Goal: Transaction & Acquisition: Purchase product/service

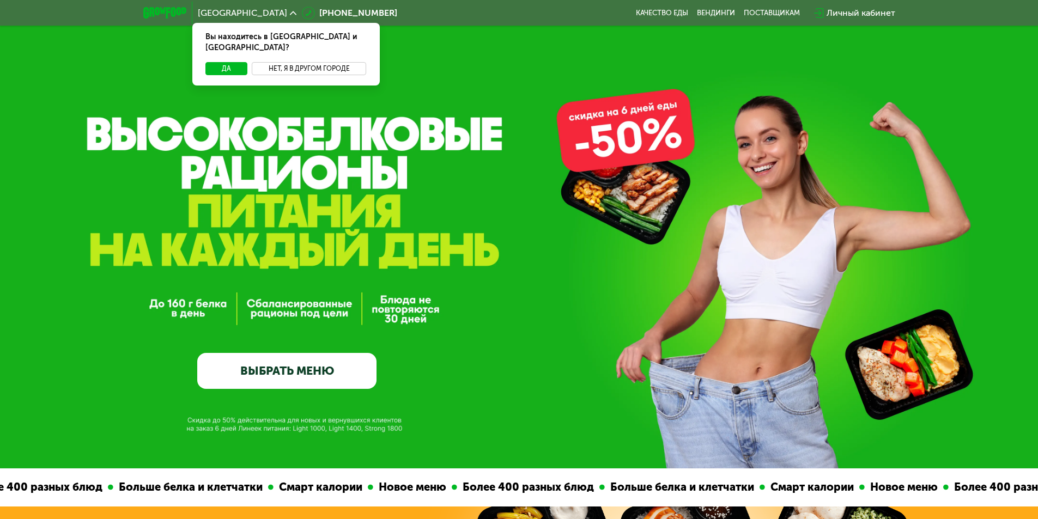
click at [307, 62] on button "Нет, я в другом городе" at bounding box center [309, 68] width 115 height 13
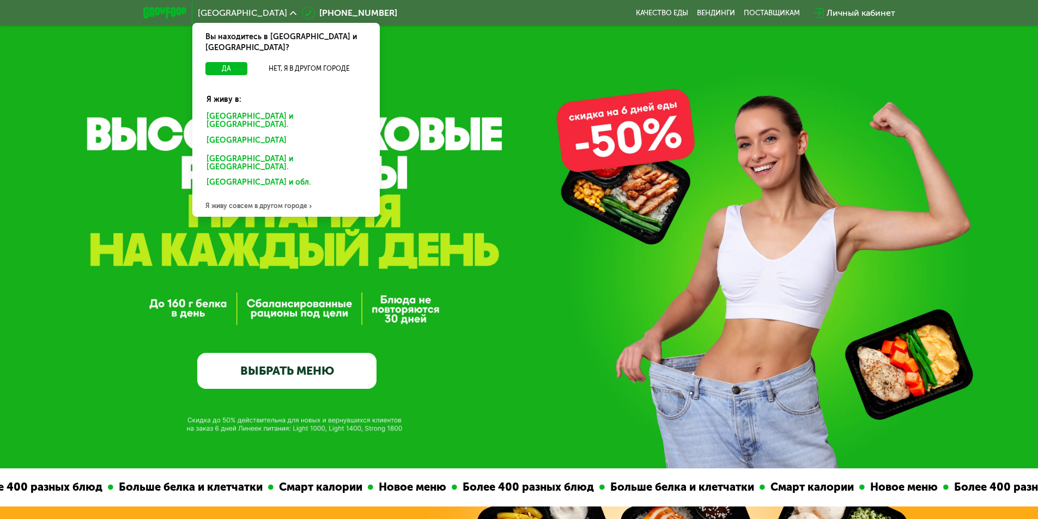
click at [250, 110] on div "[GEOGRAPHIC_DATA] и [GEOGRAPHIC_DATA]." at bounding box center [286, 121] width 174 height 23
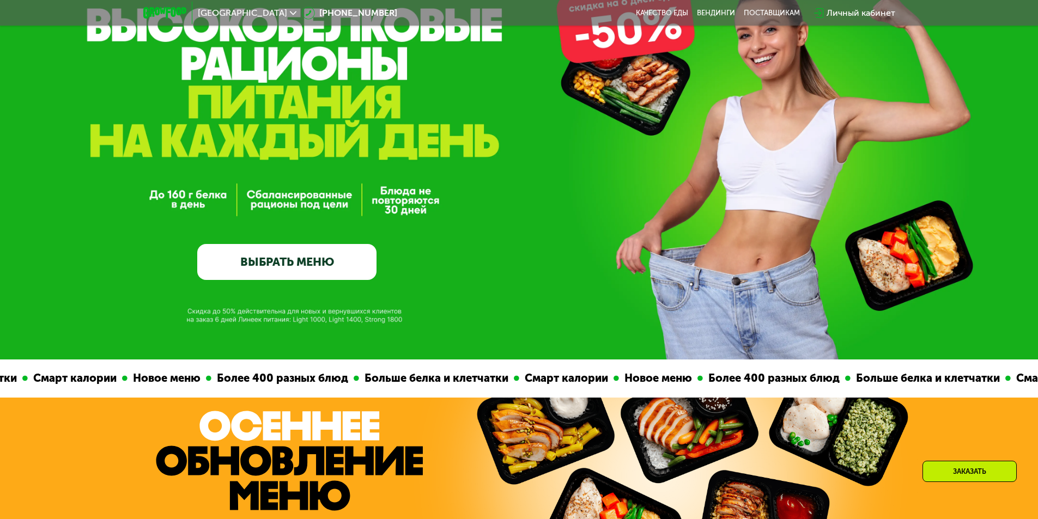
click at [318, 270] on link "ВЫБРАТЬ МЕНЮ" at bounding box center [286, 262] width 179 height 36
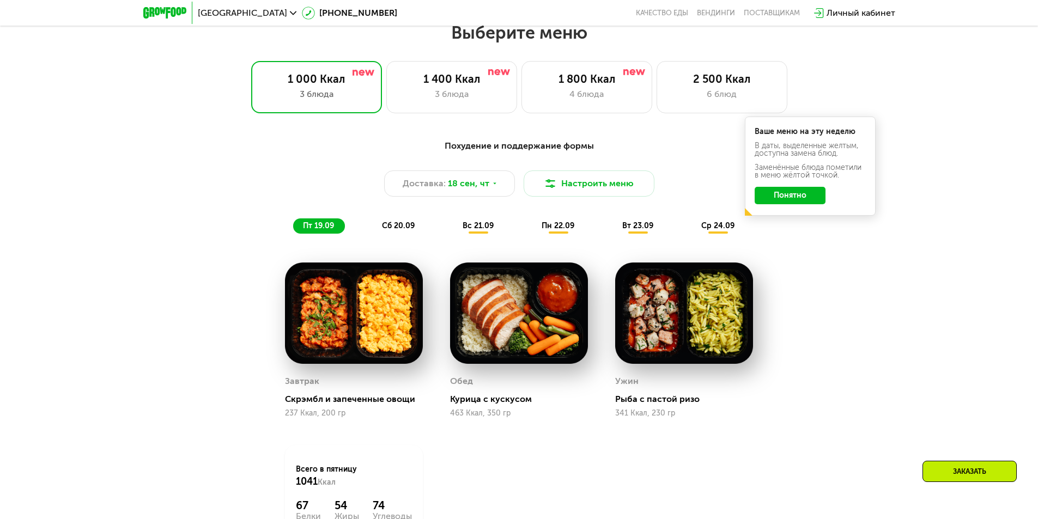
scroll to position [958, 0]
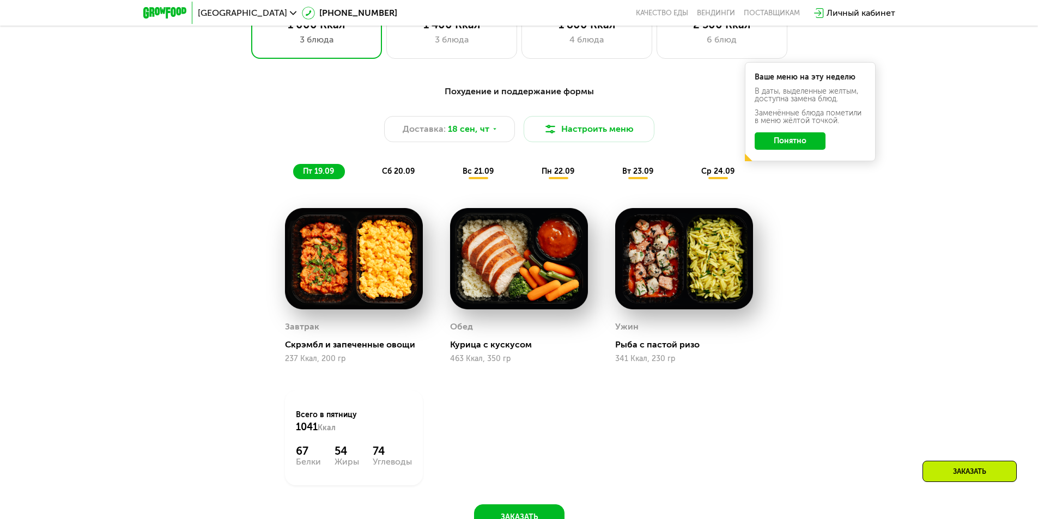
click at [797, 150] on button "Понятно" at bounding box center [790, 140] width 71 height 17
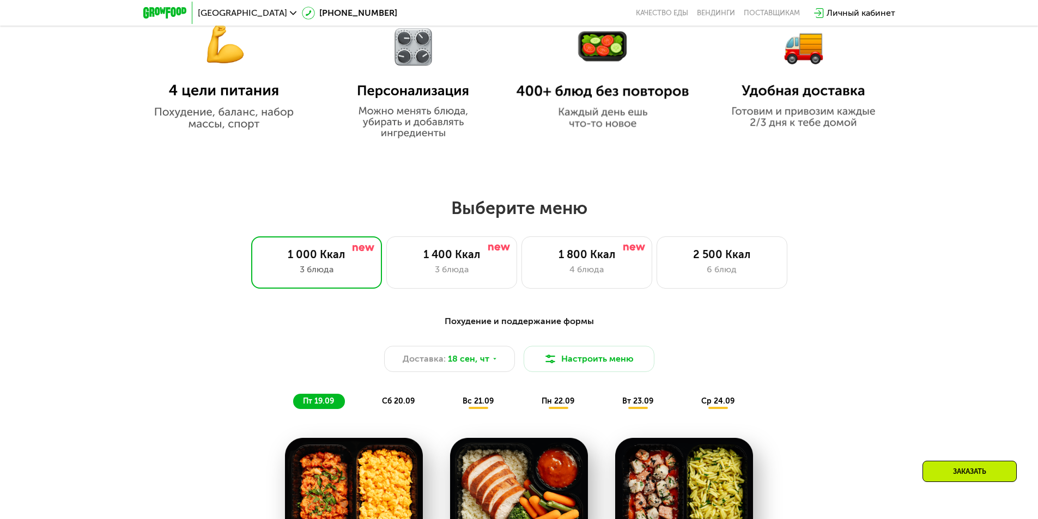
scroll to position [834, 0]
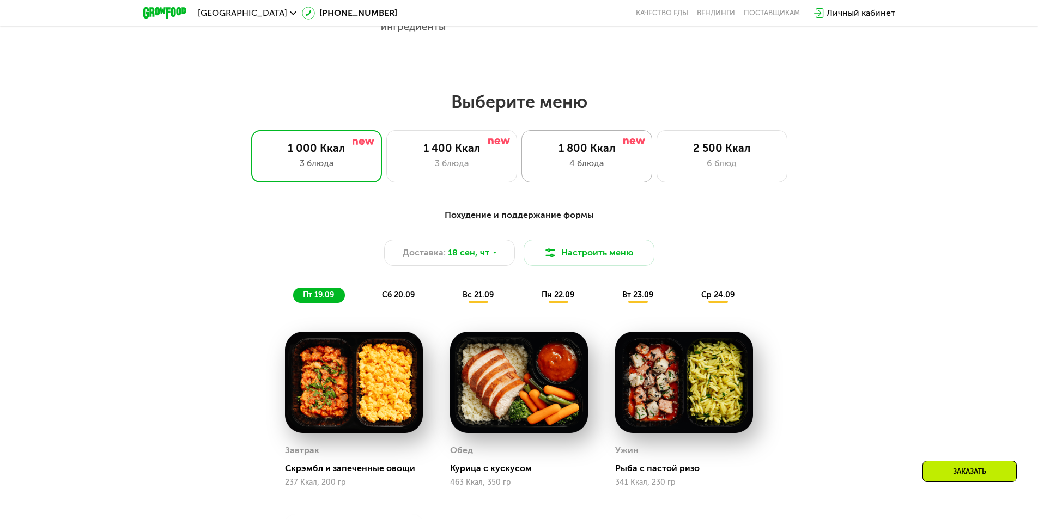
click at [596, 164] on div "4 блюда" at bounding box center [587, 163] width 108 height 13
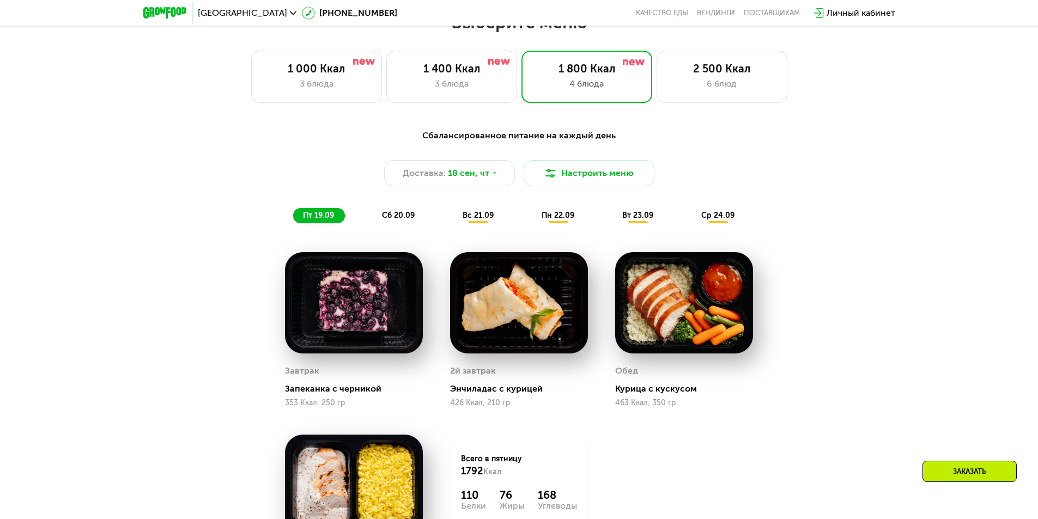
scroll to position [1003, 0]
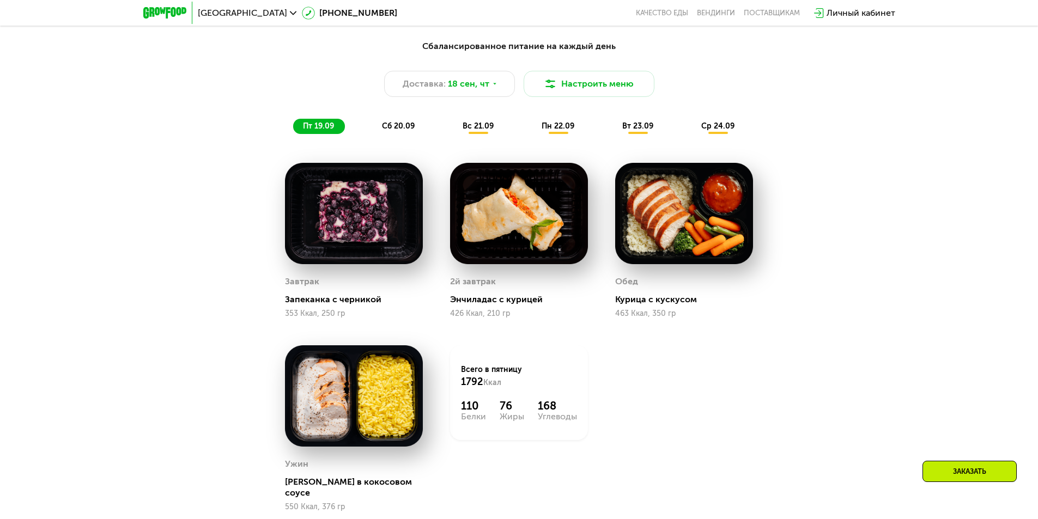
drag, startPoint x: 1043, startPoint y: 143, endPoint x: 1035, endPoint y: 163, distance: 21.6
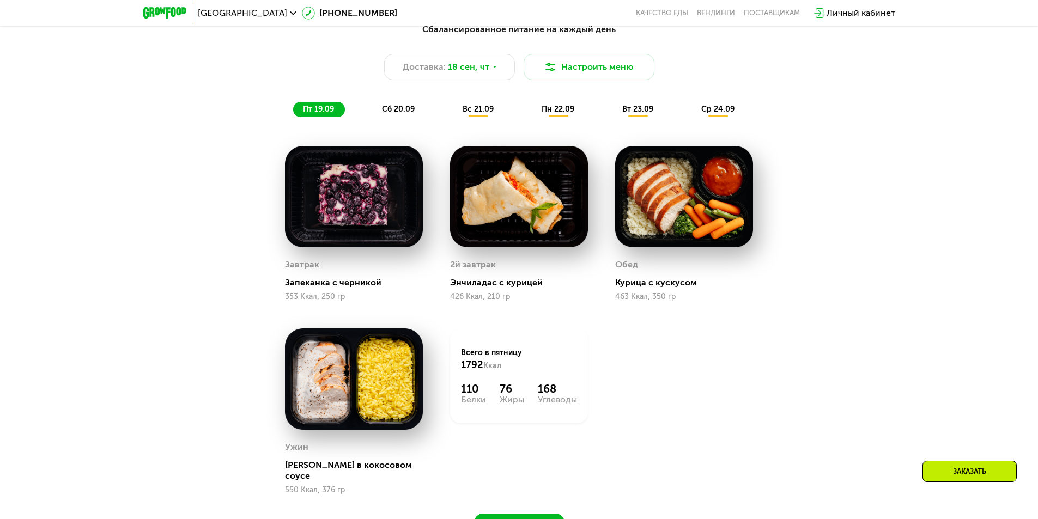
scroll to position [1058, 0]
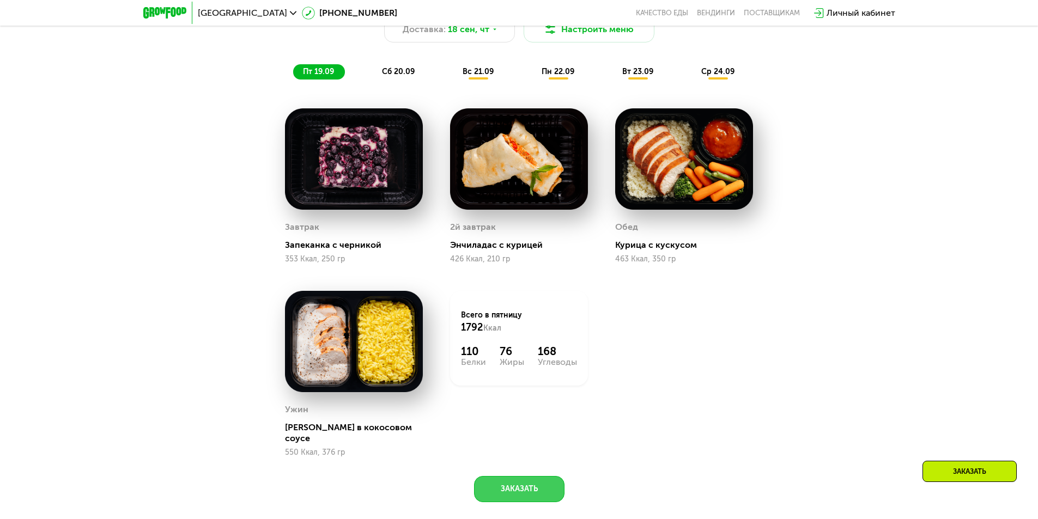
click at [518, 486] on button "Заказать" at bounding box center [519, 489] width 90 height 26
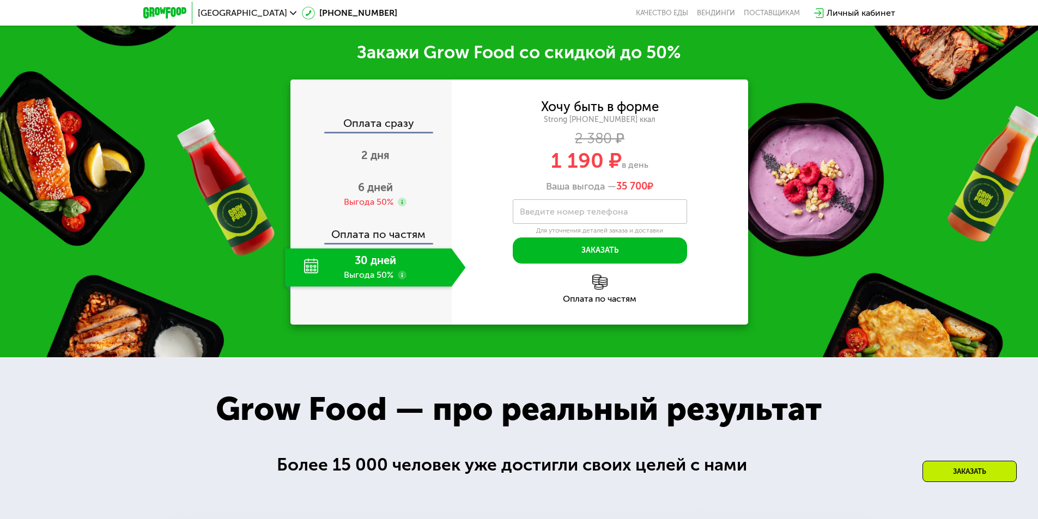
scroll to position [1580, 0]
